Goal: Transaction & Acquisition: Purchase product/service

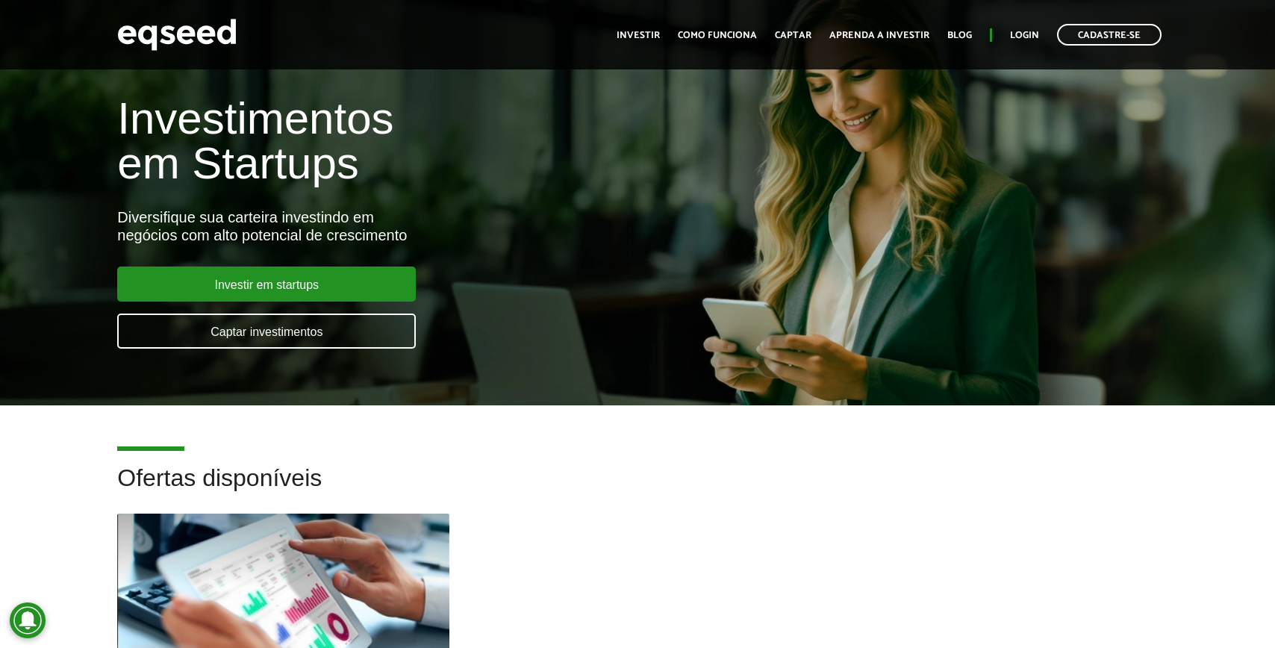
scroll to position [25, 0]
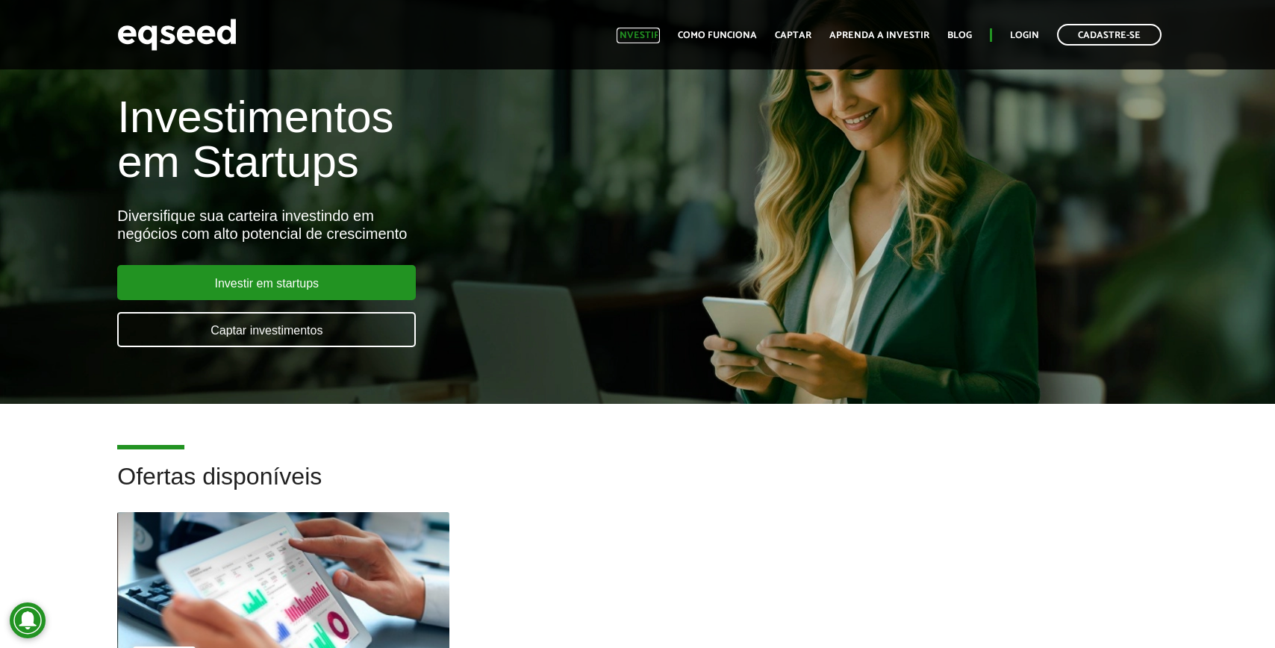
click at [642, 31] on link "Investir" at bounding box center [638, 36] width 43 height 10
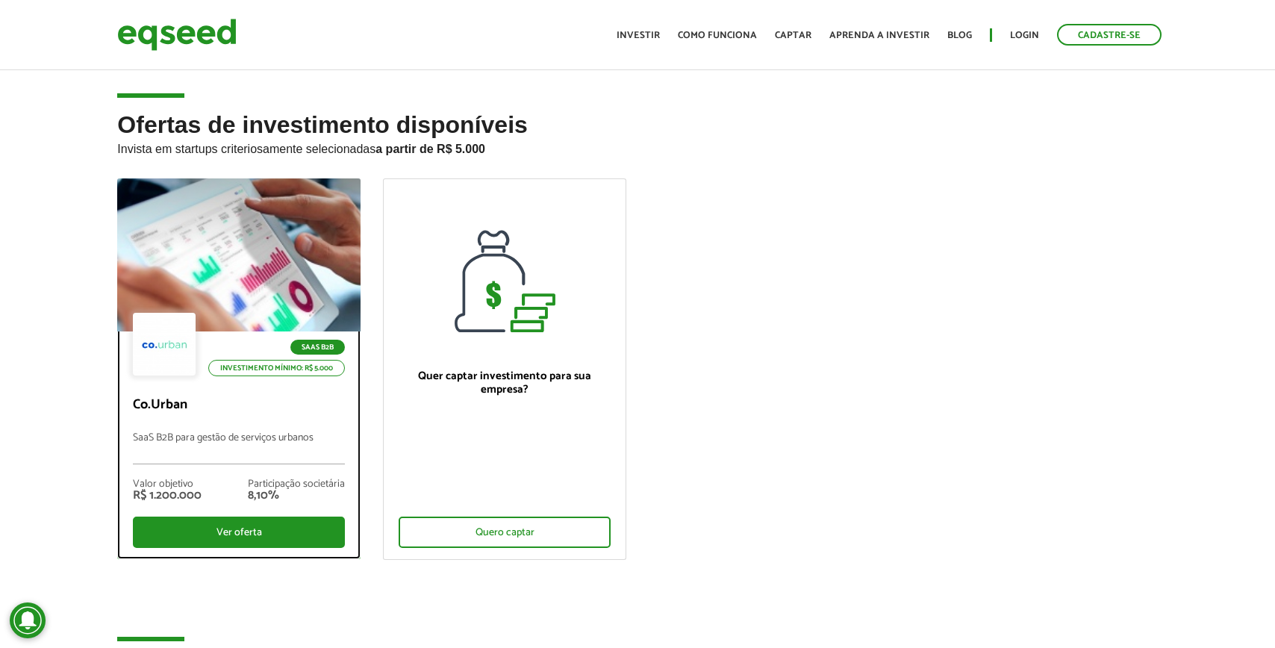
click at [195, 233] on div at bounding box center [239, 256] width 292 height 184
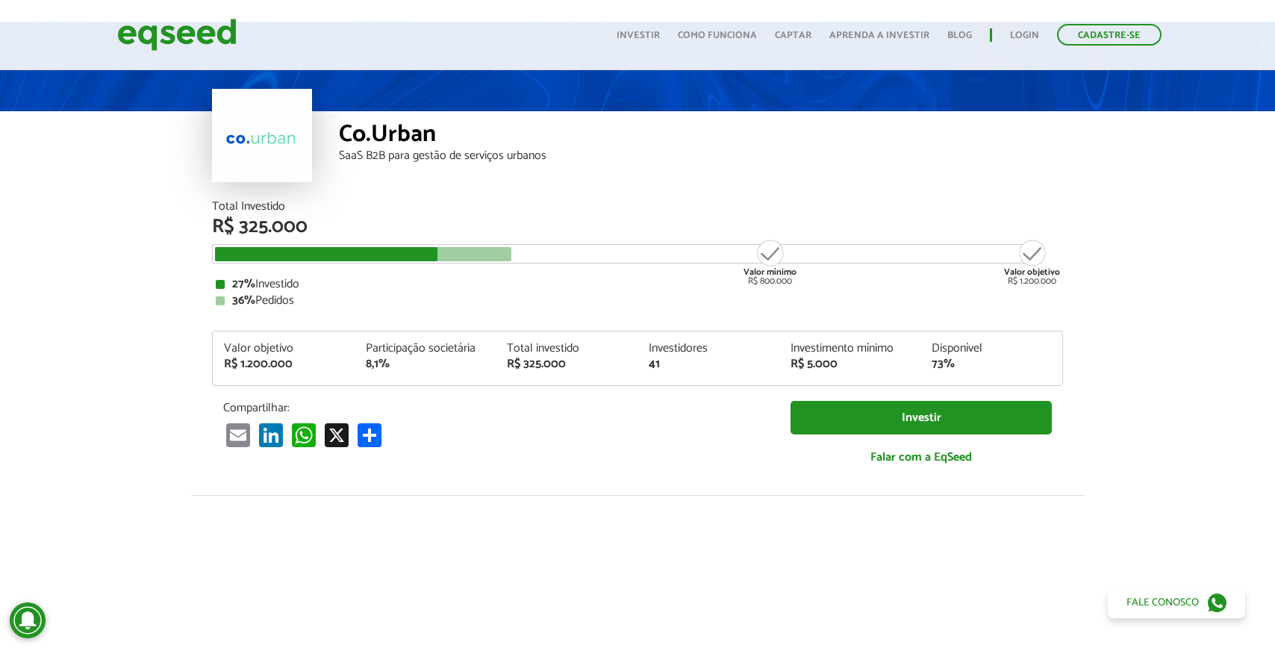
scroll to position [46, 0]
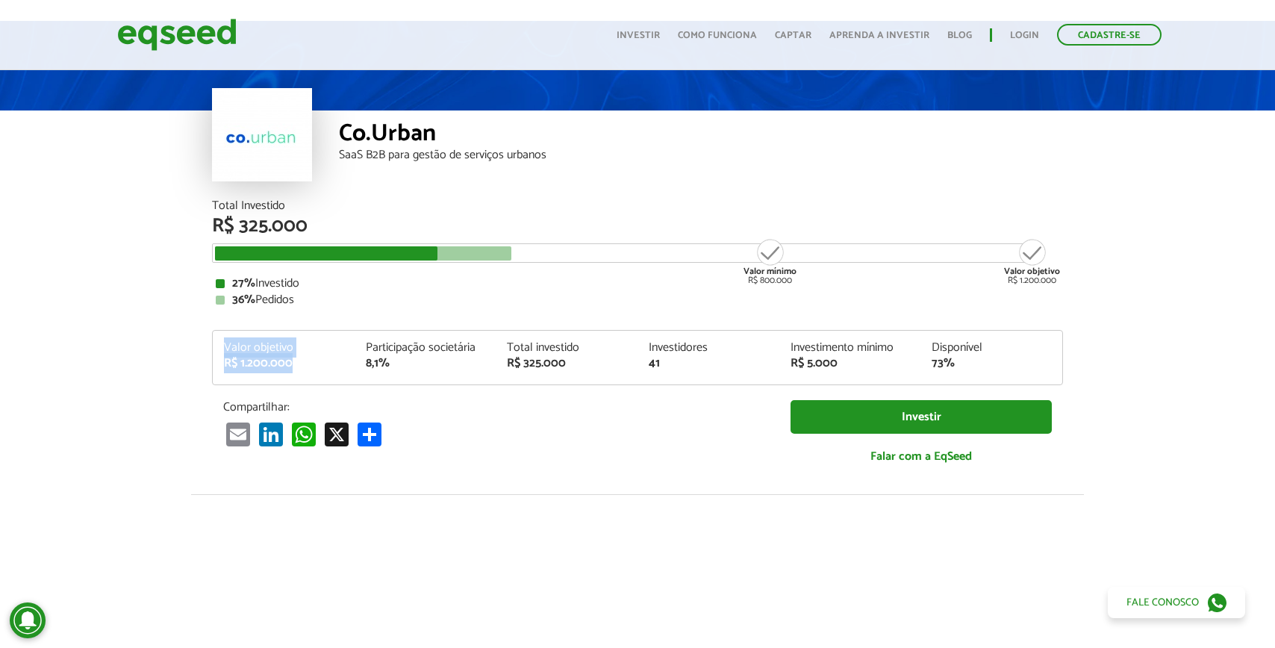
drag, startPoint x: 216, startPoint y: 348, endPoint x: 294, endPoint y: 364, distance: 80.0
click at [294, 364] on div "Valor objetivo R$ 1.200.000" at bounding box center [284, 356] width 142 height 28
drag, startPoint x: 818, startPoint y: 347, endPoint x: 865, endPoint y: 361, distance: 48.2
click at [865, 361] on div "Investimento mínimo R$ 5.000" at bounding box center [851, 356] width 142 height 28
drag, startPoint x: 379, startPoint y: 346, endPoint x: 418, endPoint y: 366, distance: 43.7
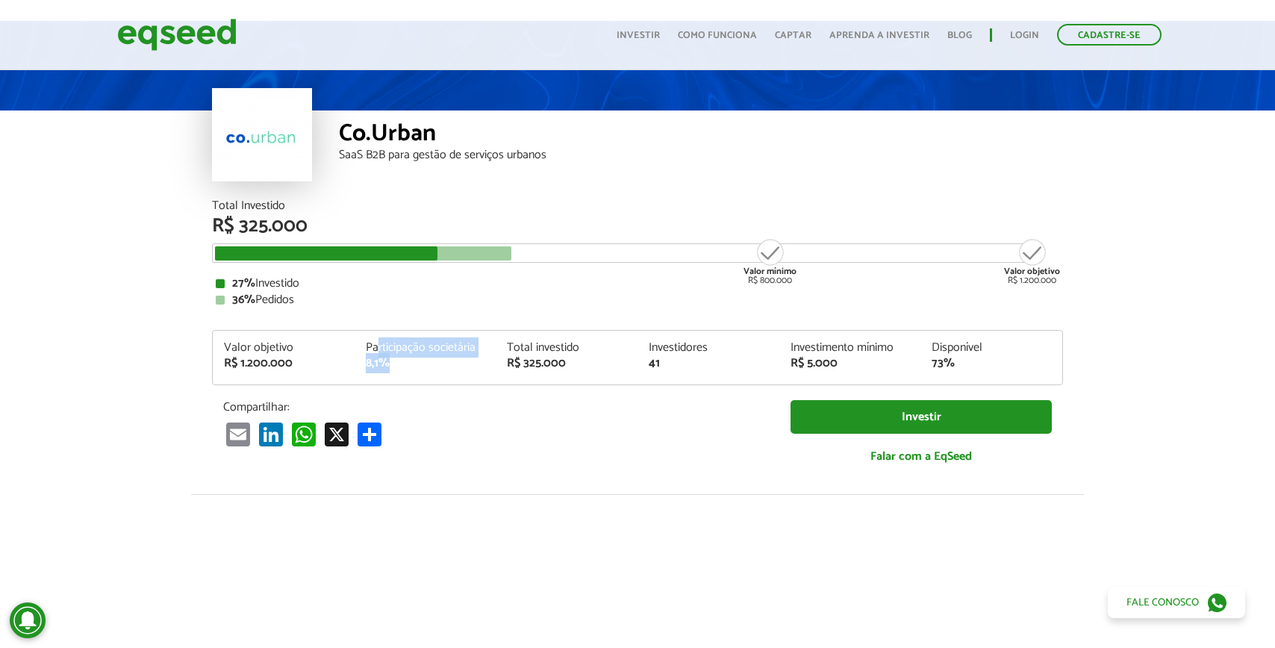
click at [418, 366] on div "Participação societária 8,1%" at bounding box center [426, 356] width 142 height 28
click at [330, 223] on div "R$ 325.000" at bounding box center [637, 226] width 851 height 19
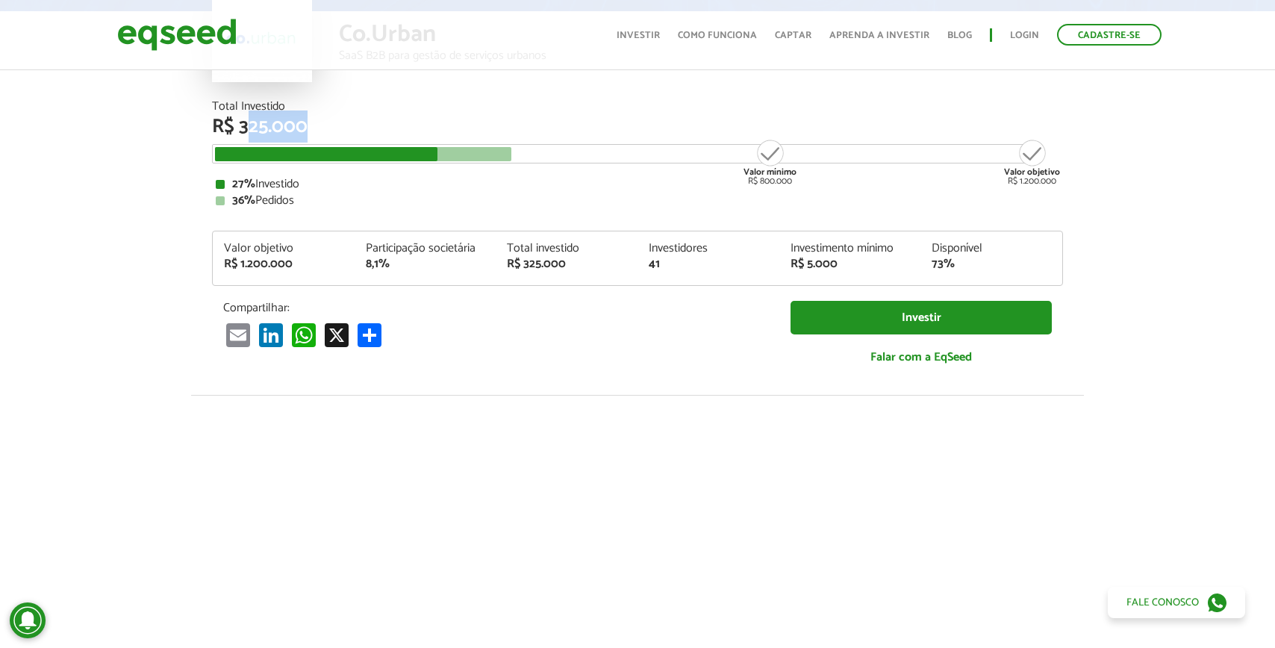
scroll to position [0, 0]
